Goal: Task Accomplishment & Management: Understand process/instructions

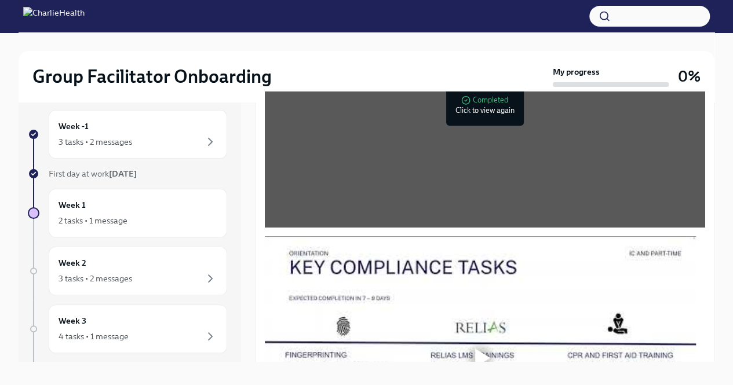
scroll to position [20, 0]
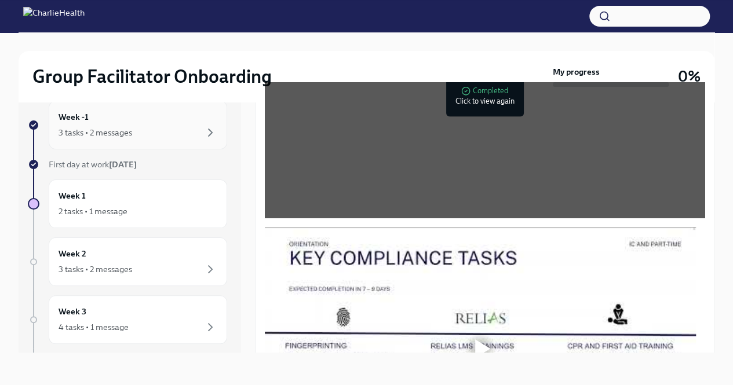
click at [177, 115] on div "Week -1 3 tasks • 2 messages" at bounding box center [138, 125] width 159 height 29
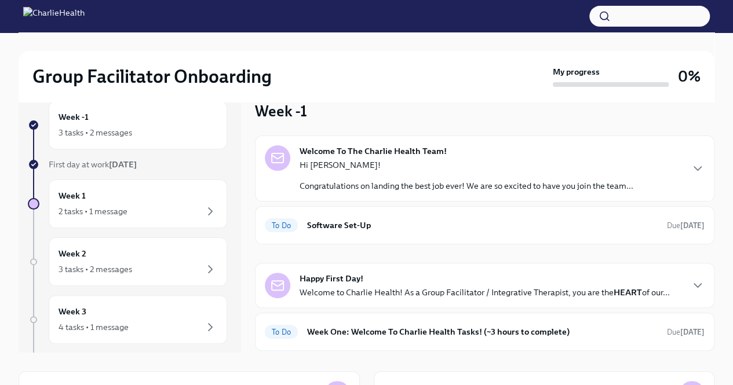
click at [407, 188] on p "Congratulations on landing the best job ever! We are so excited to have you joi…" at bounding box center [467, 186] width 334 height 12
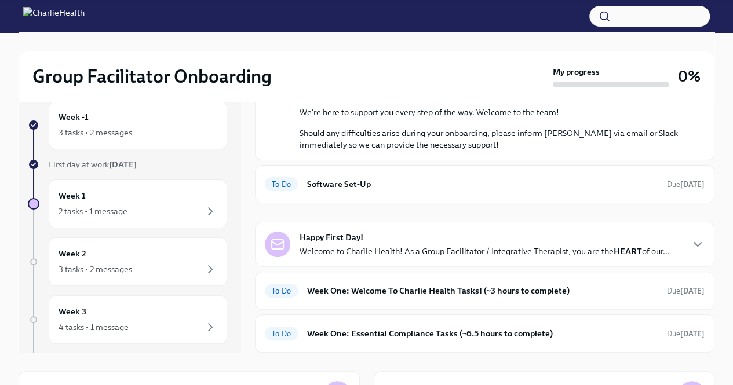
scroll to position [583, 0]
click at [589, 201] on div "To Do Software Set-Up Due [DATE]" at bounding box center [484, 184] width 459 height 38
click at [615, 189] on h6 "Software Set-Up" at bounding box center [482, 184] width 350 height 13
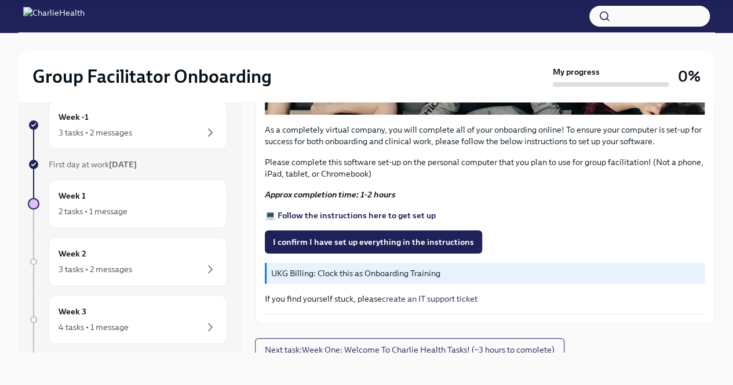
scroll to position [383, 0]
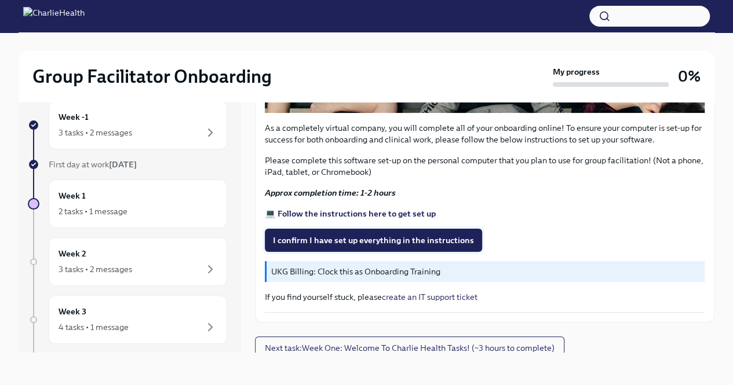
click at [418, 238] on span "I confirm I have set up everything in the instructions" at bounding box center [373, 241] width 201 height 12
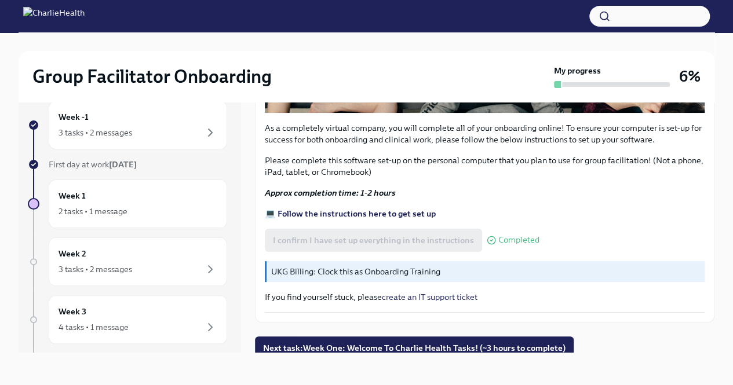
scroll to position [384, 0]
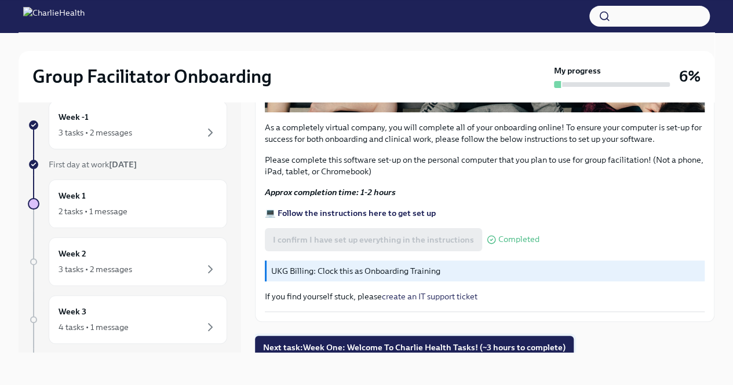
click at [514, 342] on span "Next task : Week One: Welcome To Charlie Health Tasks! (~3 hours to complete)" at bounding box center [414, 348] width 302 height 12
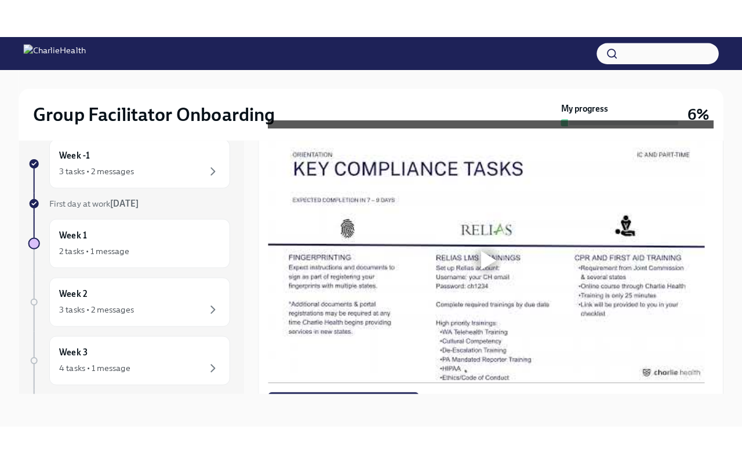
scroll to position [811, 0]
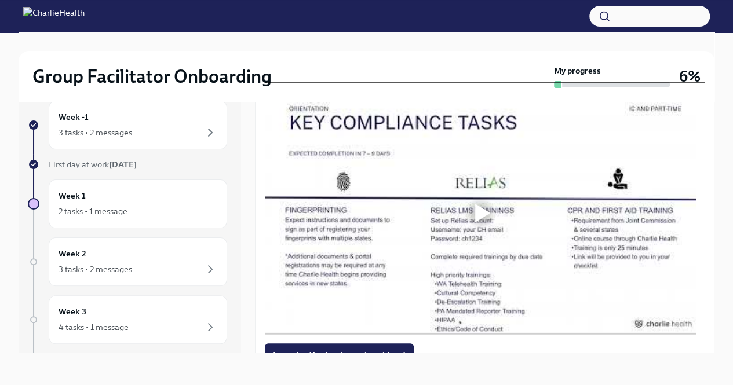
click at [480, 218] on div at bounding box center [482, 213] width 15 height 19
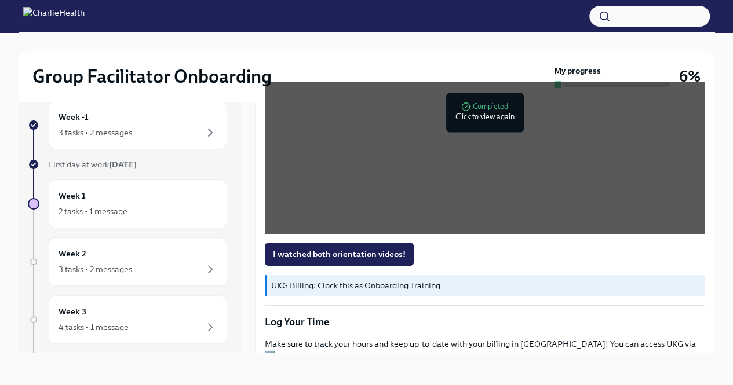
scroll to position [927, 0]
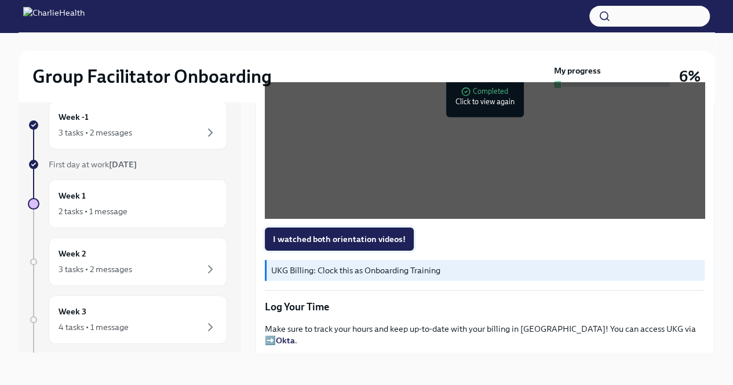
click at [327, 245] on span "I watched both orientation videos!" at bounding box center [339, 239] width 133 height 12
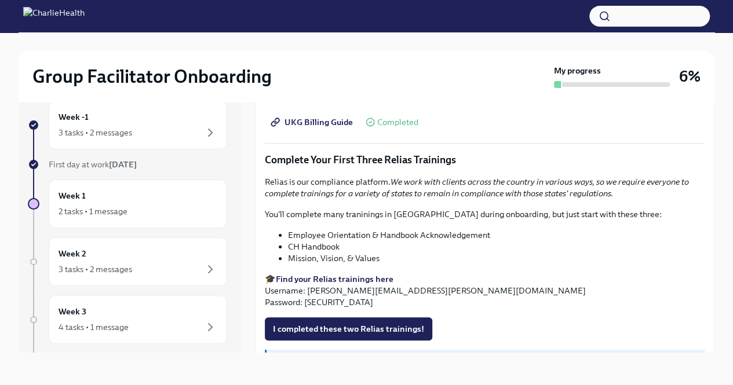
scroll to position [1248, 0]
